Goal: Complete application form

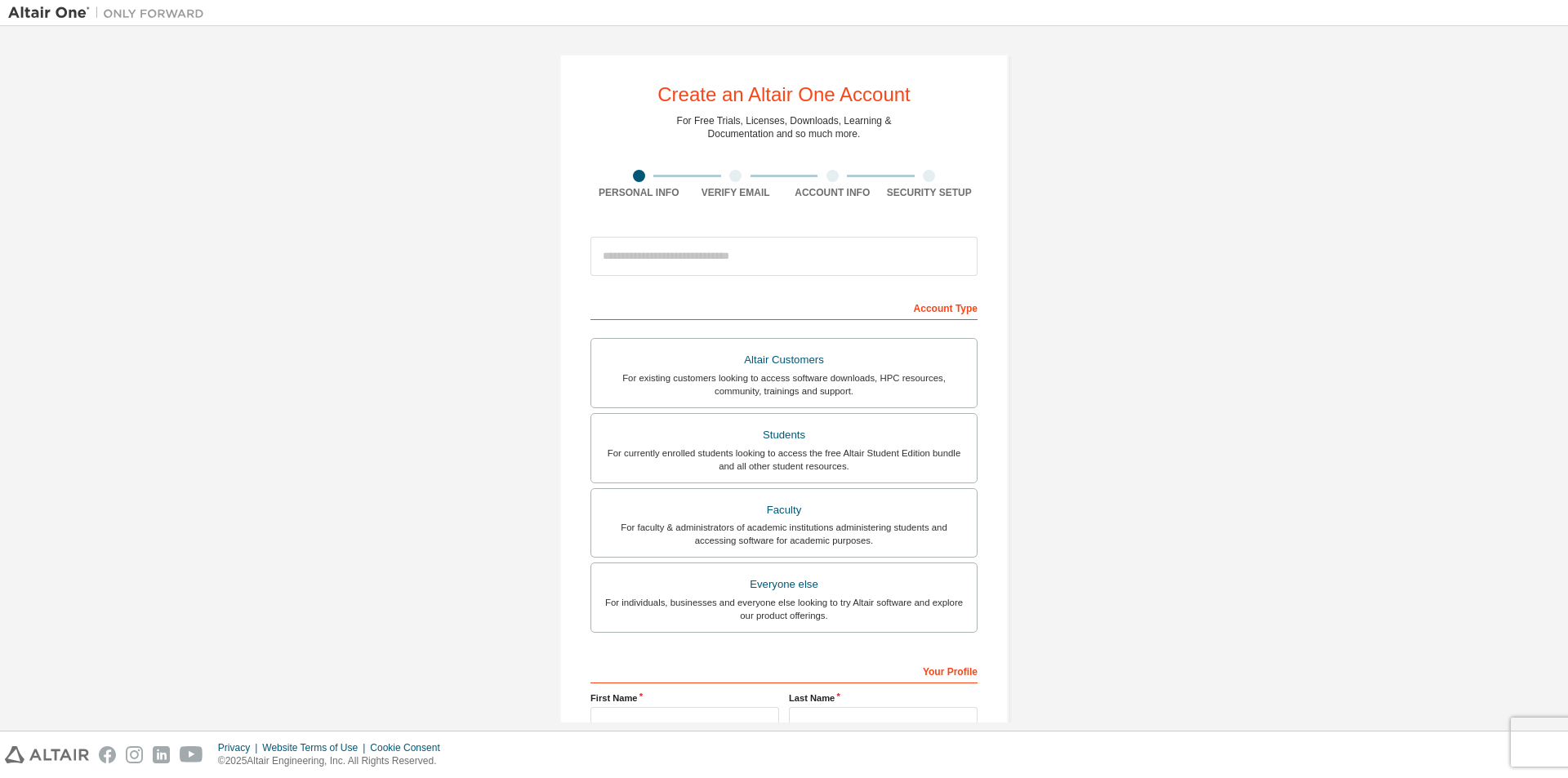
click at [1097, 380] on div "Create an Altair One Account For Free Trials, Licenses, Downloads, Learning & D…" at bounding box center [784, 466] width 1552 height 865
click at [712, 266] on input "email" at bounding box center [784, 256] width 387 height 39
click at [1395, 122] on div "Create an Altair One Account For Free Trials, Licenses, Downloads, Learning & D…" at bounding box center [784, 466] width 1552 height 865
click at [1125, 233] on div "Create an Altair One Account For Free Trials, Licenses, Downloads, Learning & D…" at bounding box center [784, 466] width 1552 height 865
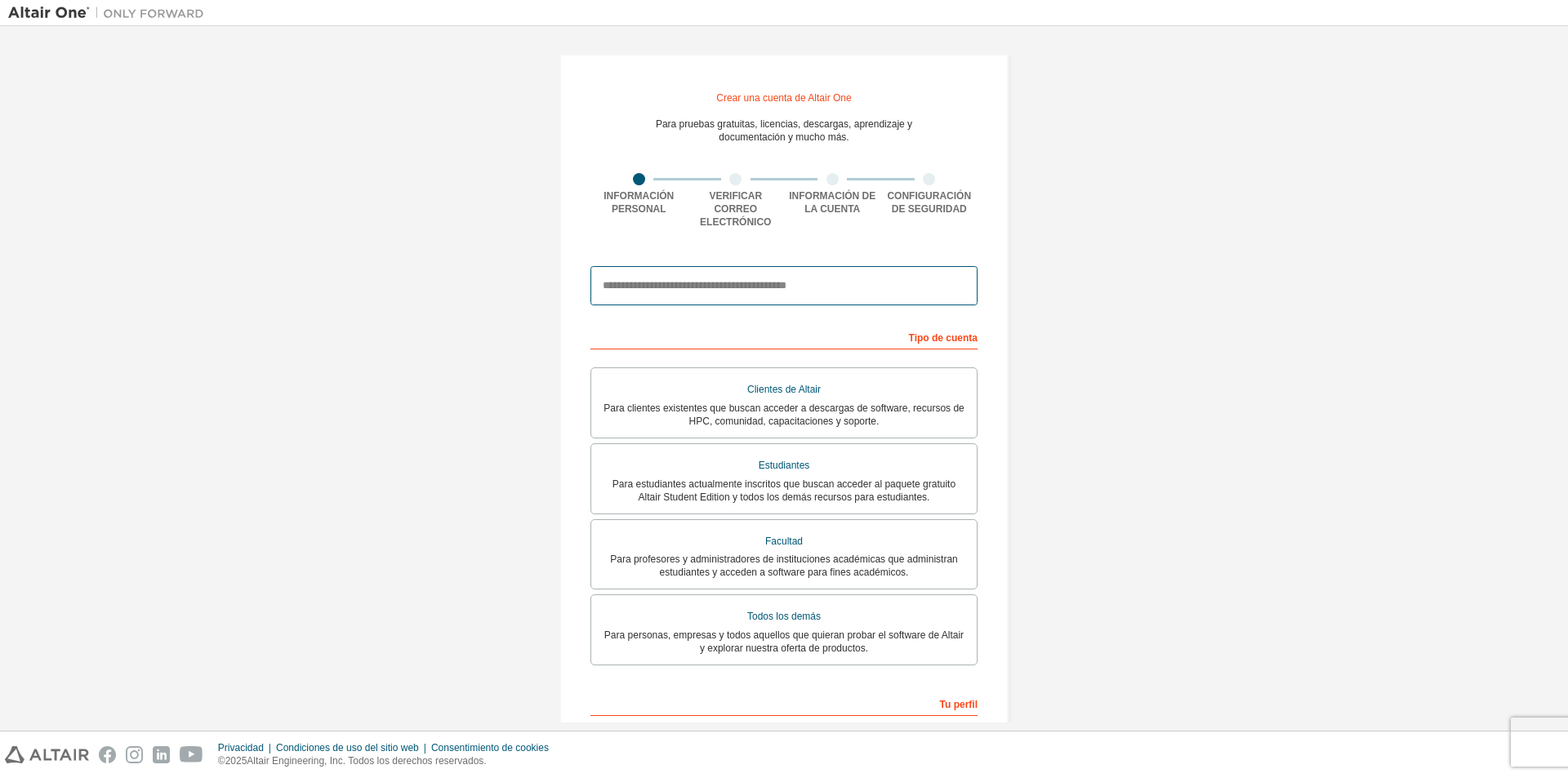
click at [686, 281] on input "email" at bounding box center [784, 286] width 387 height 39
type input "**********"
click at [1163, 355] on div "**********" at bounding box center [784, 483] width 1552 height 898
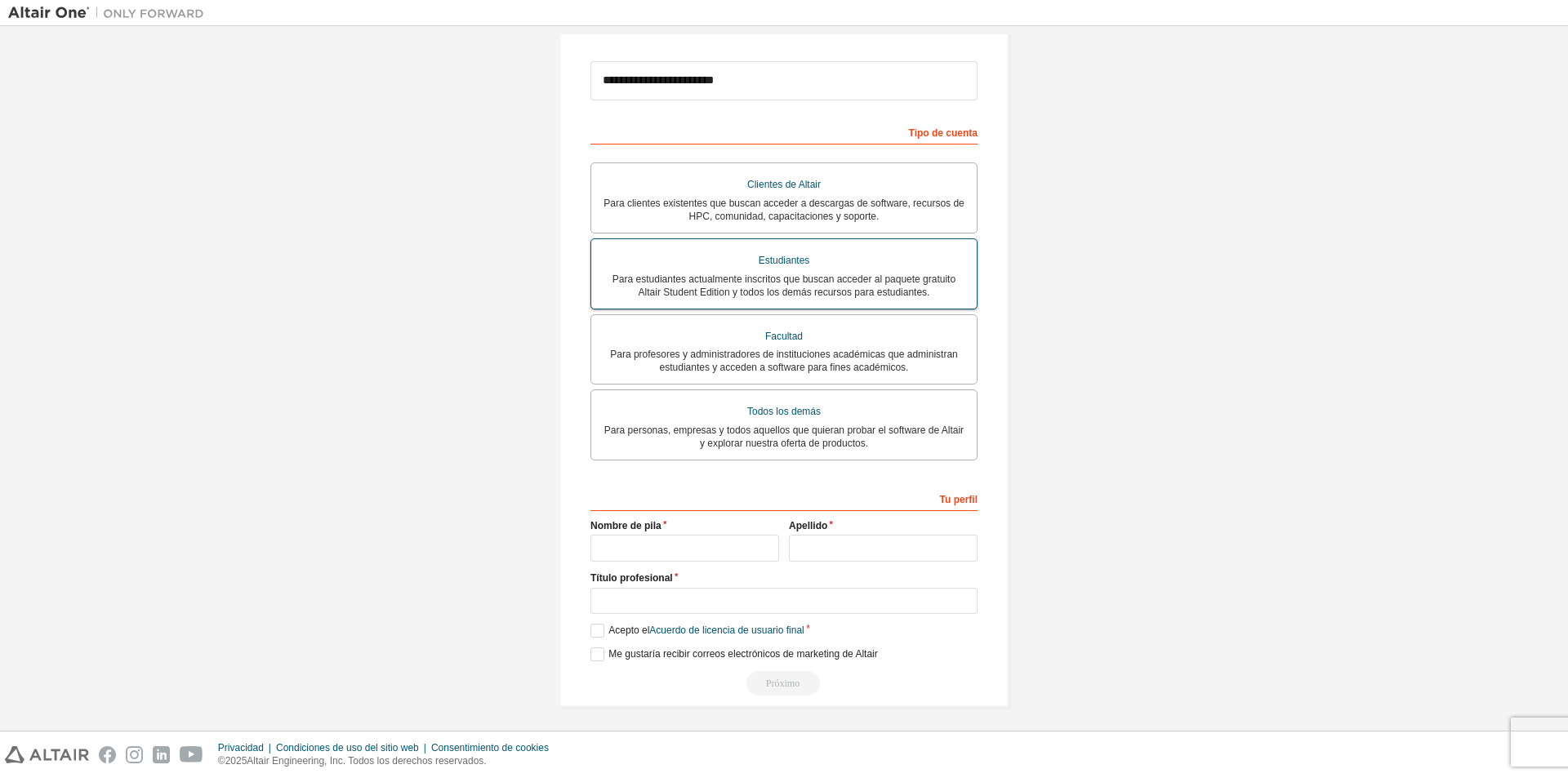
click at [797, 274] on font "Para estudiantes actualmente inscritos que buscan acceder al paquete gratuito A…" at bounding box center [784, 286] width 343 height 24
click at [687, 536] on input "text" at bounding box center [686, 549] width 189 height 27
type input "*"
type input "*****"
click at [857, 540] on input "text" at bounding box center [883, 549] width 189 height 27
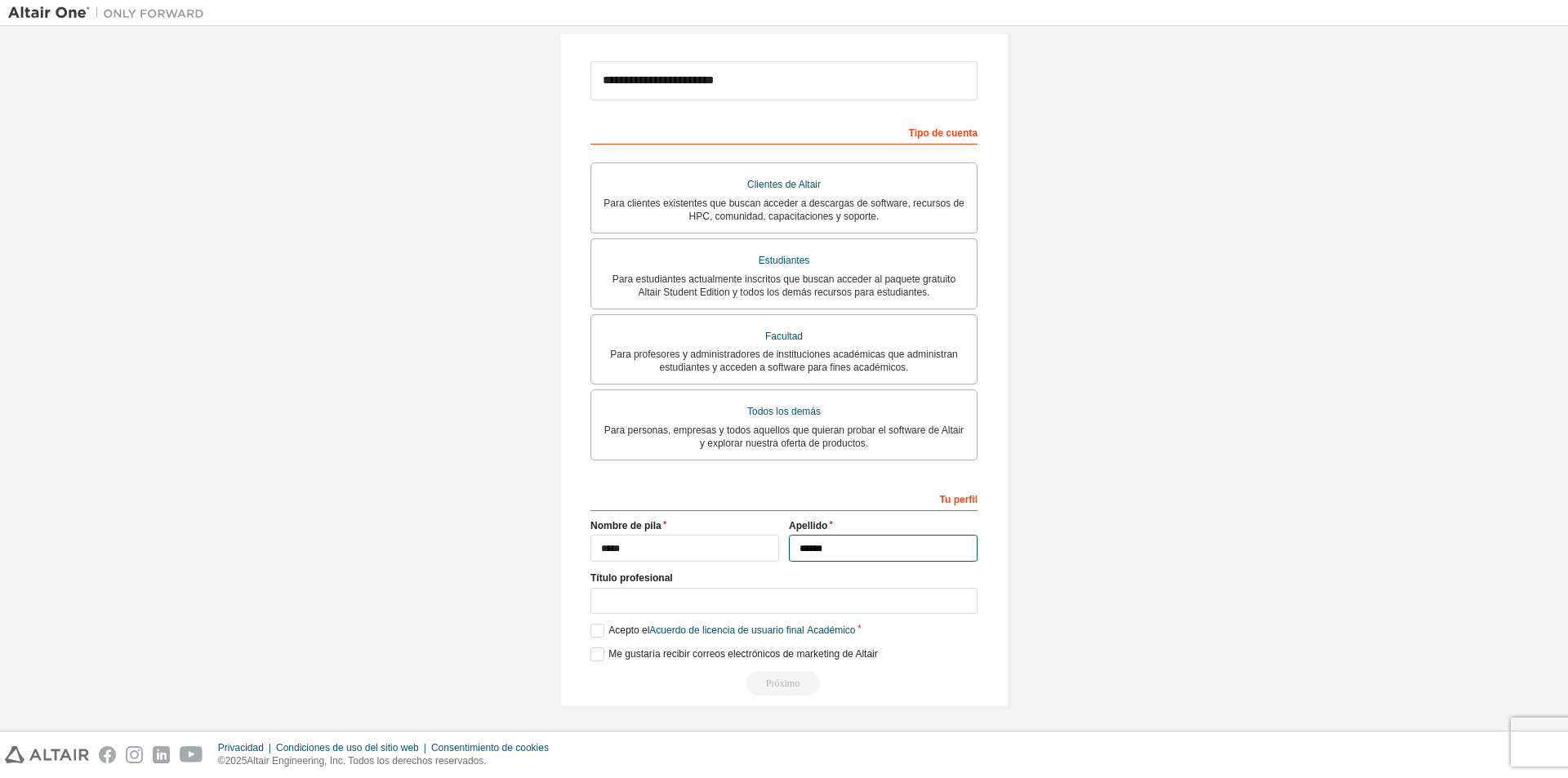
type input "******"
click at [708, 606] on input "text" at bounding box center [784, 602] width 387 height 27
type input "*"
click at [594, 631] on label "Acepto el Acuerdo de licencia de usuario final Académico" at bounding box center [724, 631] width 265 height 14
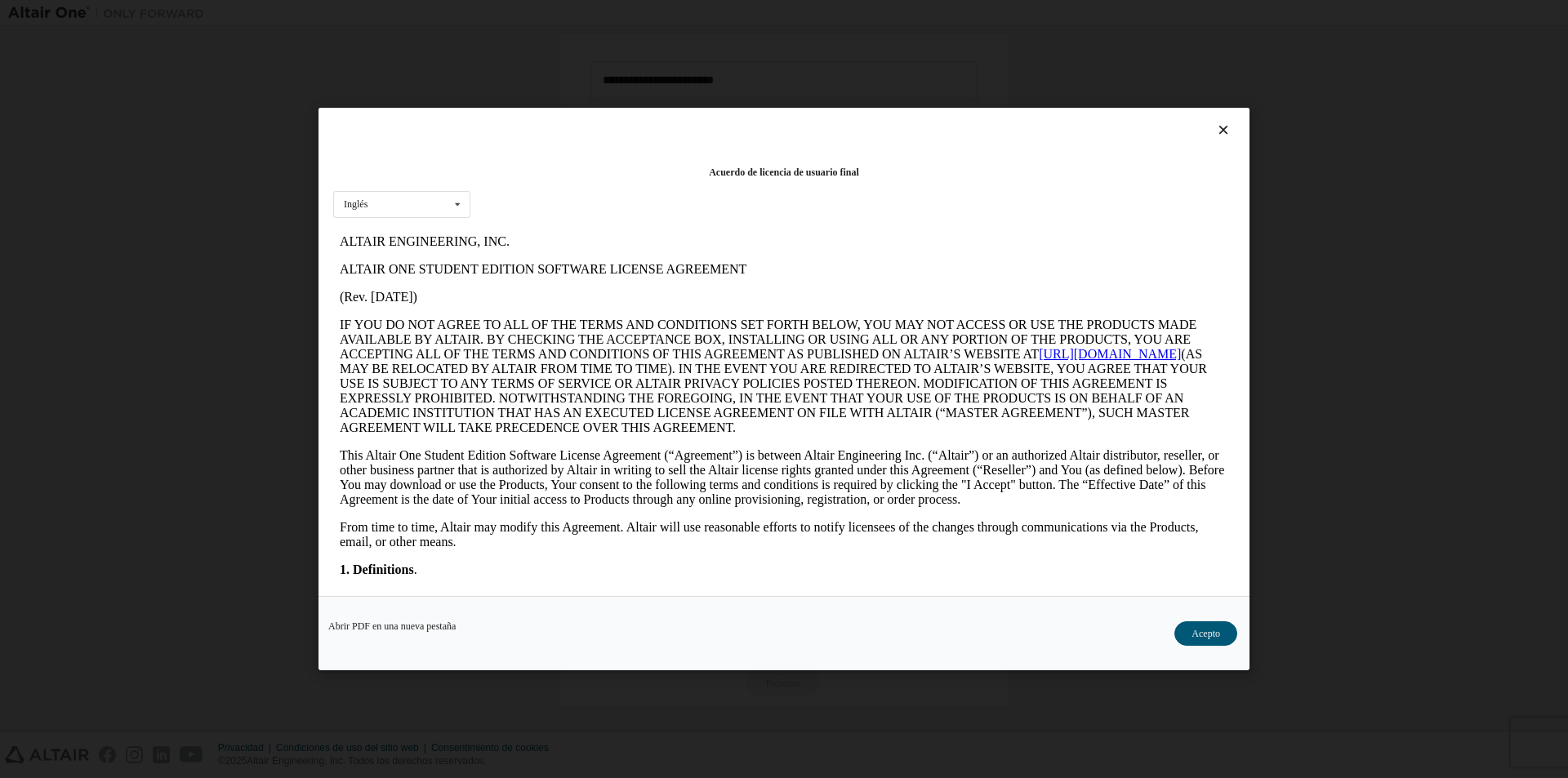
scroll to position [0, 0]
click at [1225, 641] on button "Acepto" at bounding box center [1206, 634] width 63 height 24
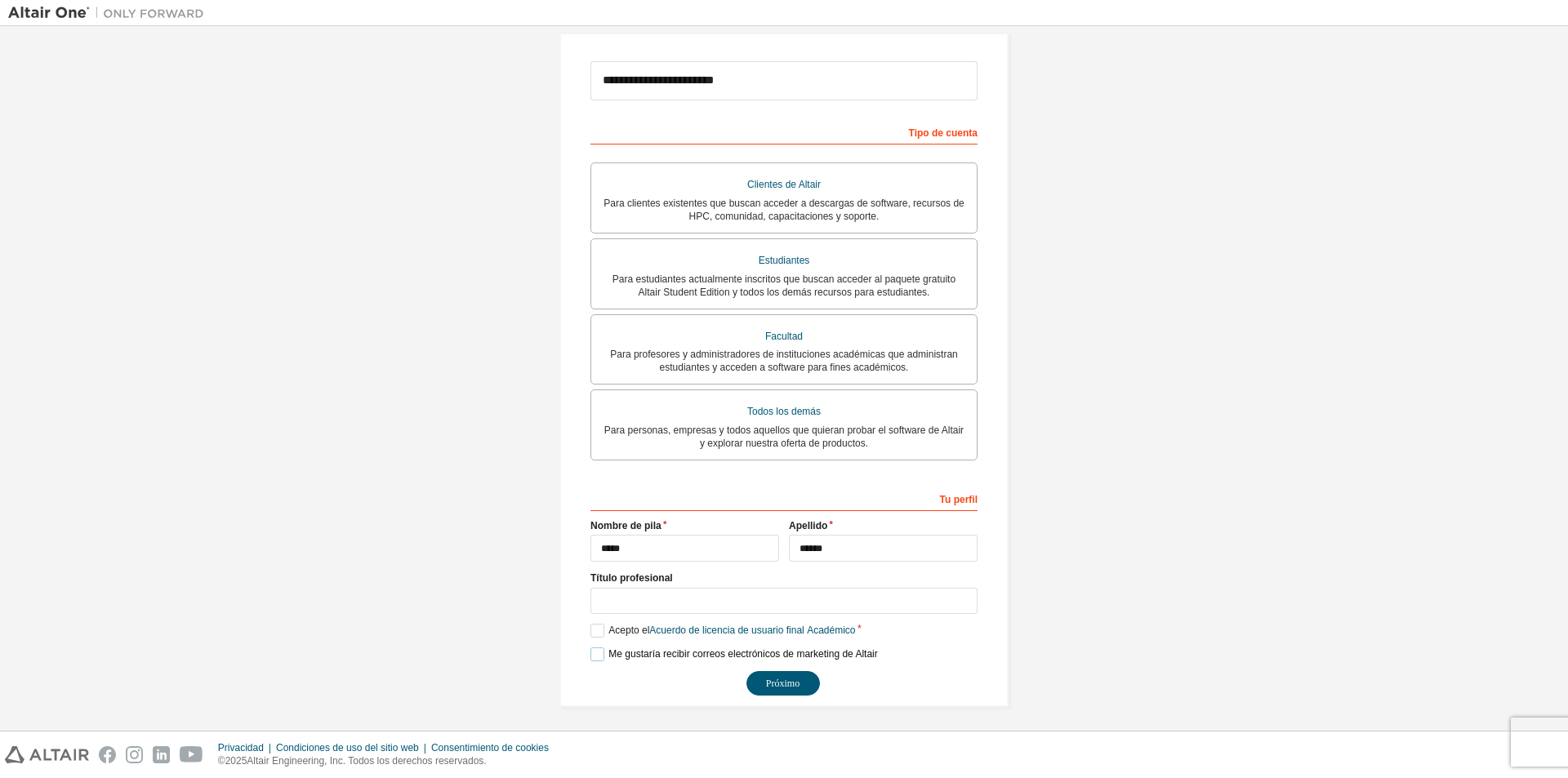
click at [591, 647] on label "Me gustaría recibir correos electrónicos de marketing de Altair" at bounding box center [734, 654] width 288 height 14
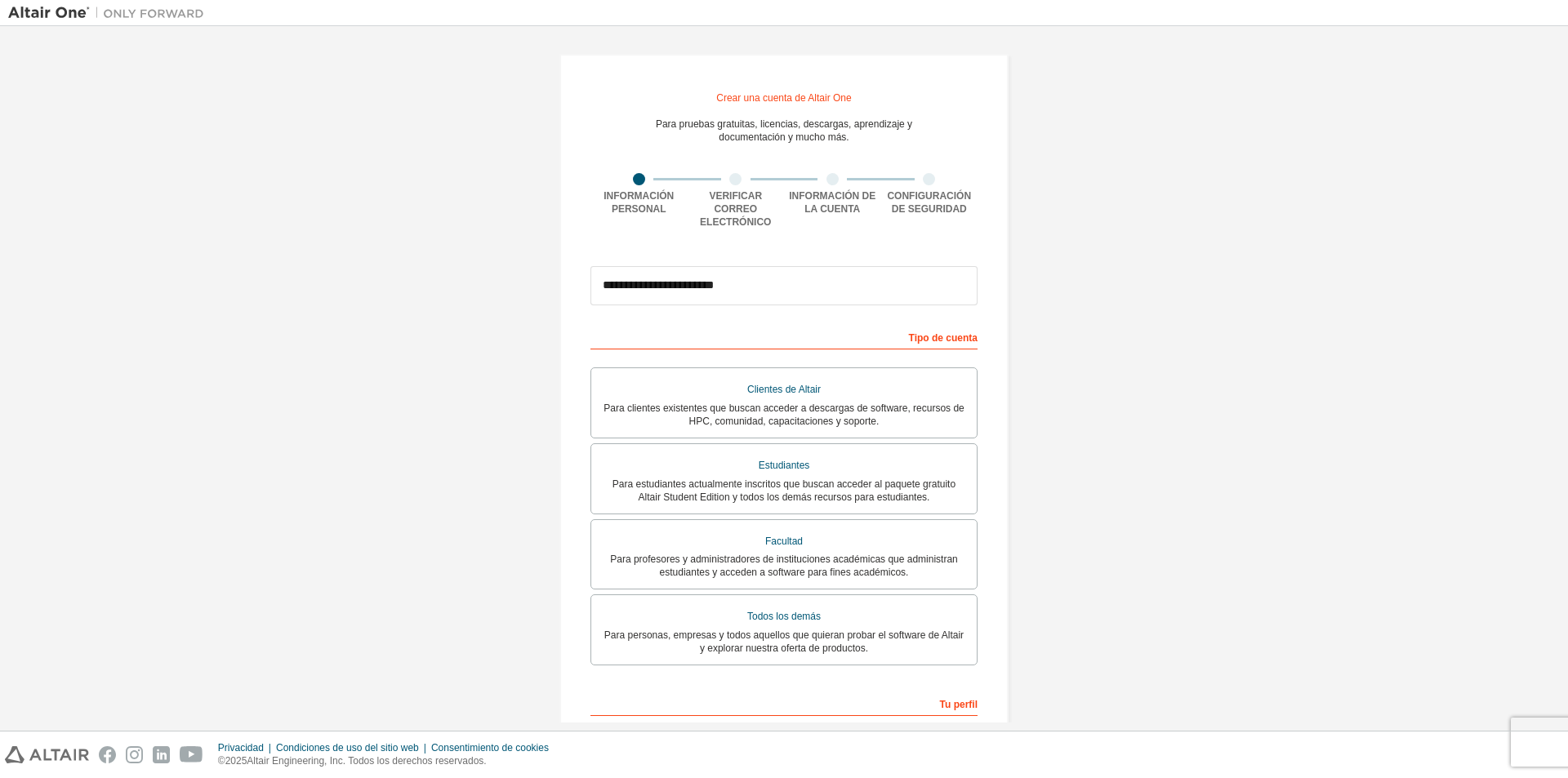
scroll to position [205, 0]
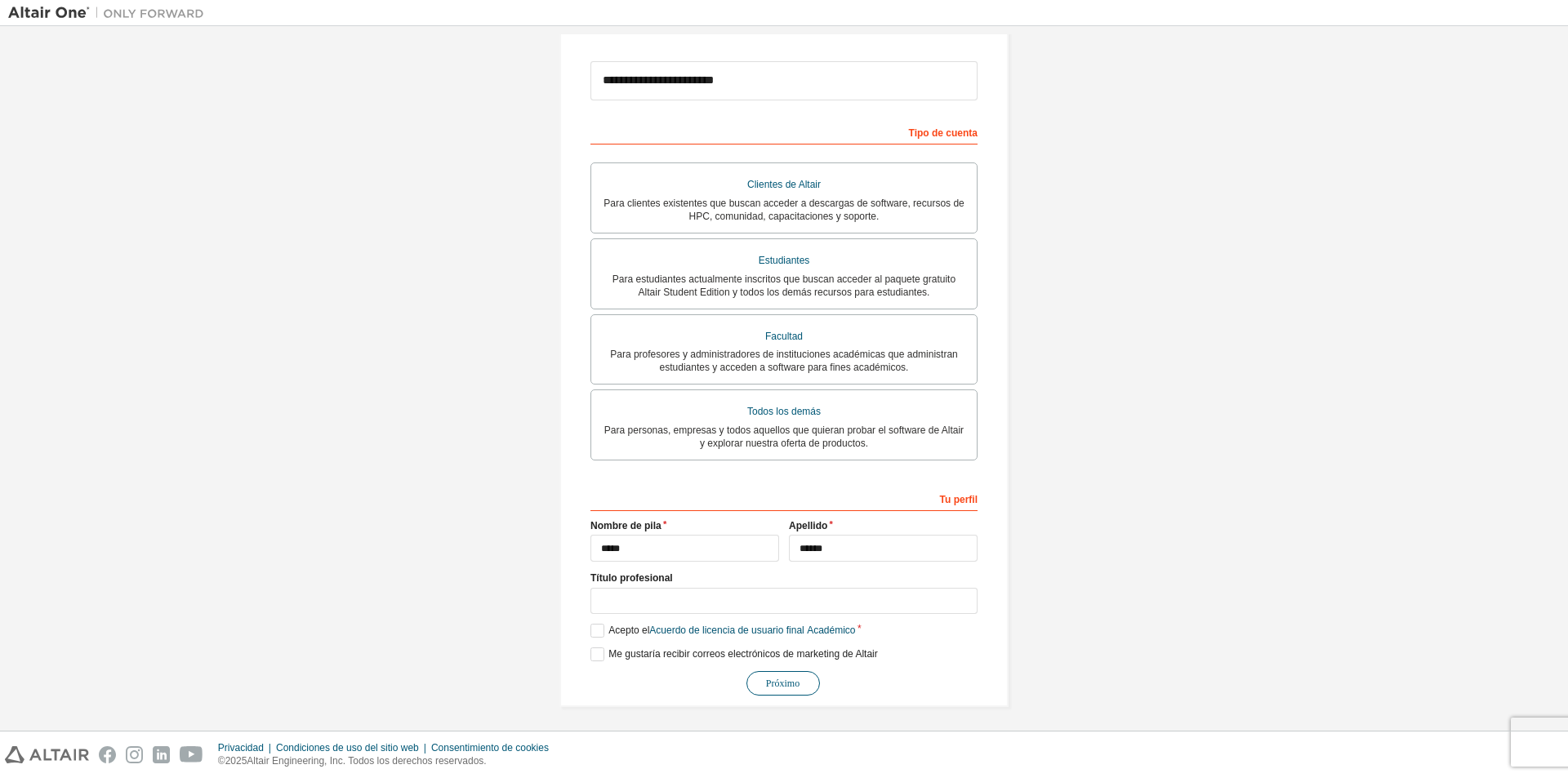
click at [769, 672] on button "Próximo" at bounding box center [783, 683] width 73 height 24
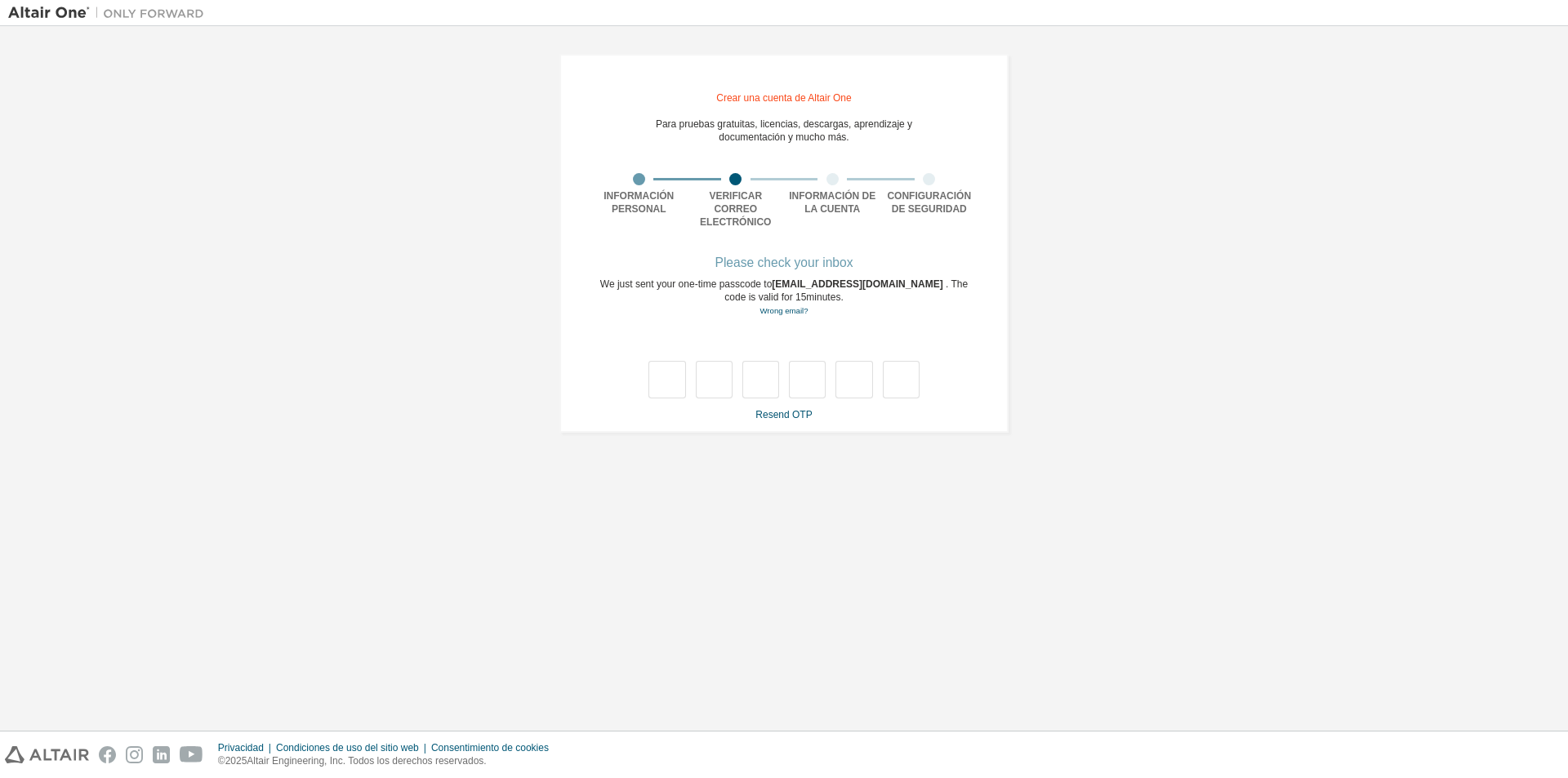
scroll to position [0, 0]
type input "*"
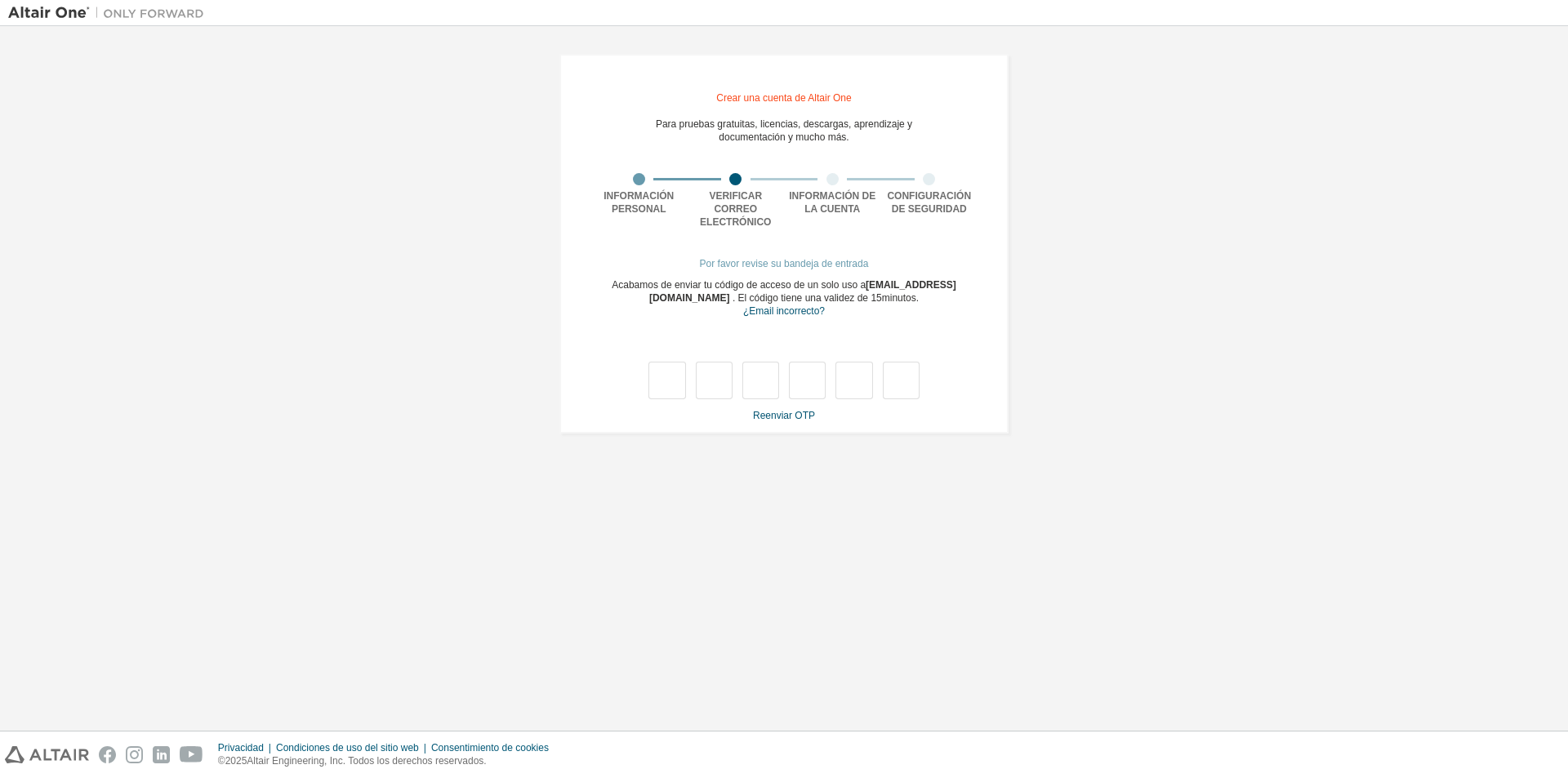
type input "*"
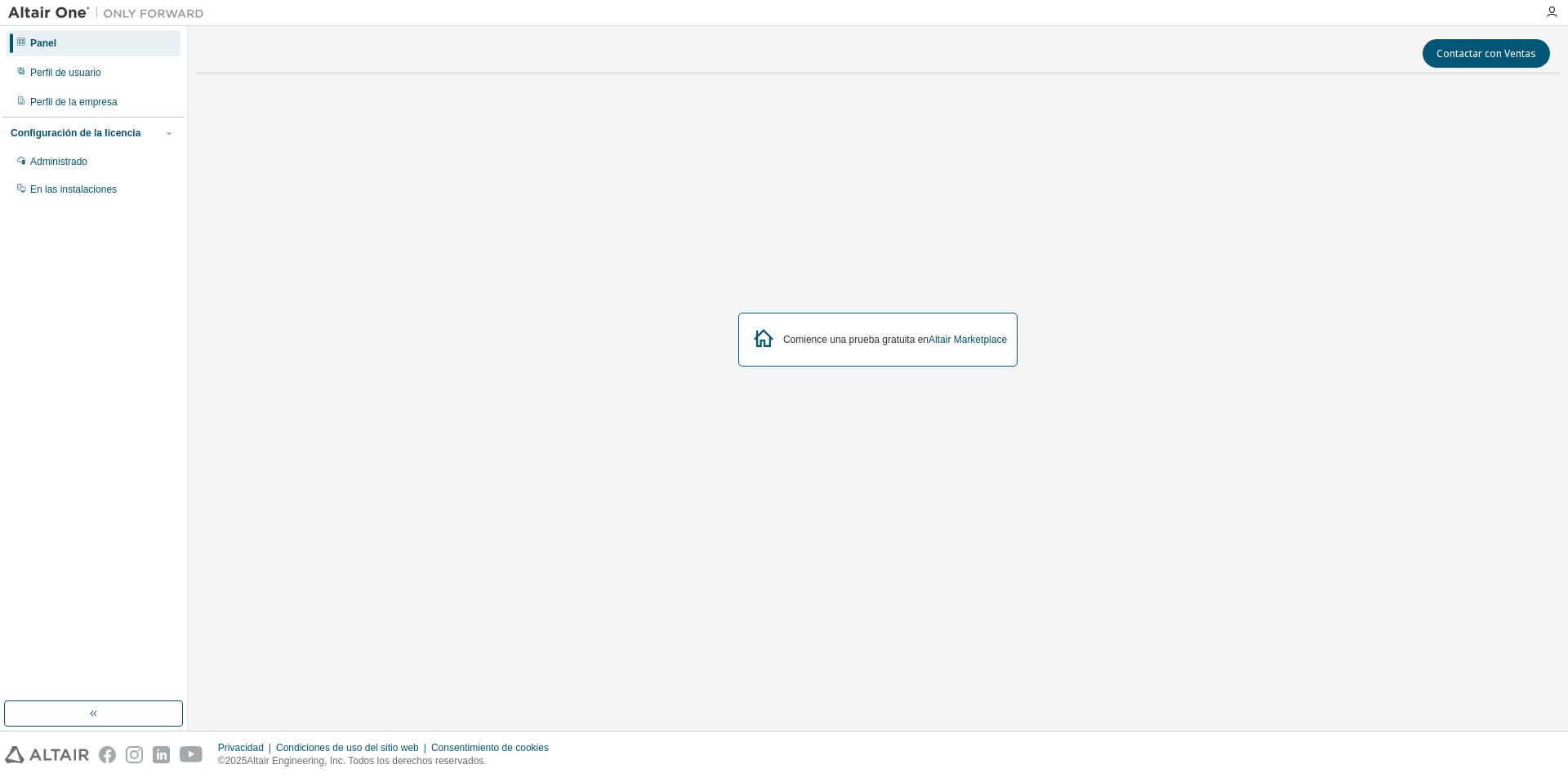
click at [48, 44] on font "Panel" at bounding box center [43, 44] width 26 height 12
click at [33, 18] on img at bounding box center [109, 13] width 204 height 17
click at [33, 8] on img at bounding box center [109, 13] width 204 height 17
